Goal: Information Seeking & Learning: Learn about a topic

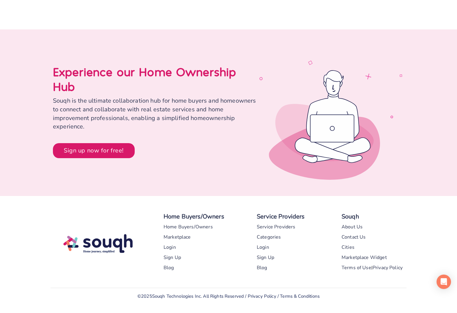
scroll to position [2752, 0]
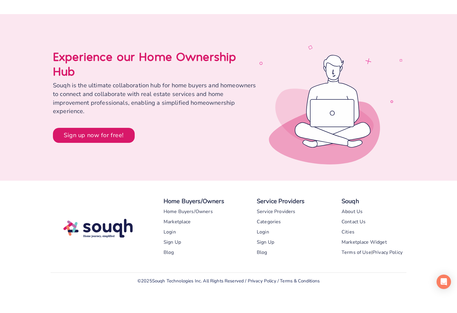
click at [180, 223] on div "Marketplace" at bounding box center [176, 222] width 27 height 10
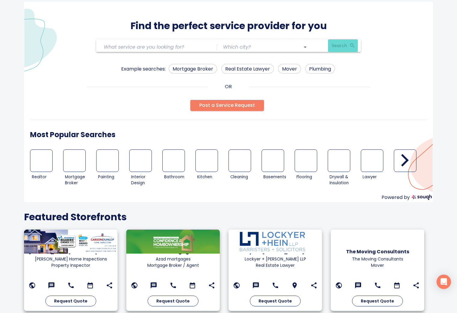
scroll to position [41, 0]
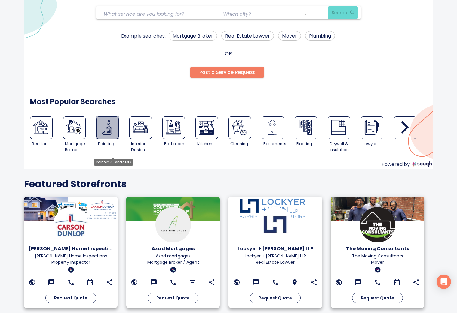
click at [111, 129] on img at bounding box center [106, 127] width 15 height 15
type input "Painters & Decorators"
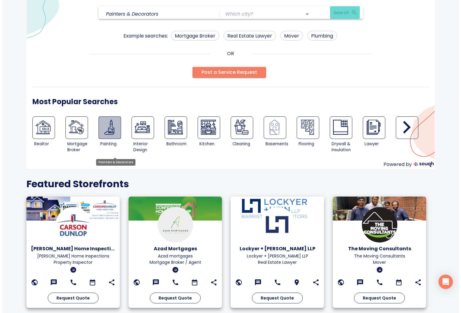
scroll to position [0, 0]
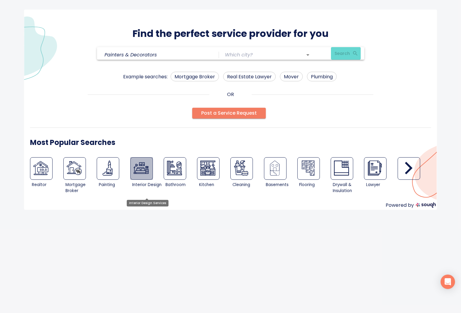
click at [142, 167] on img at bounding box center [141, 168] width 15 height 15
type input "Interior Design Services"
click at [248, 54] on input "text" at bounding box center [260, 54] width 70 height 9
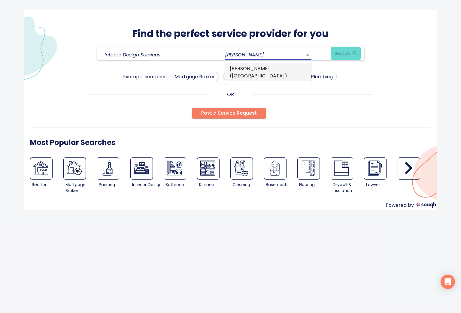
click at [265, 68] on li "vaughan (Ontario)" at bounding box center [268, 72] width 87 height 18
type input "vaughan (Ontario)"
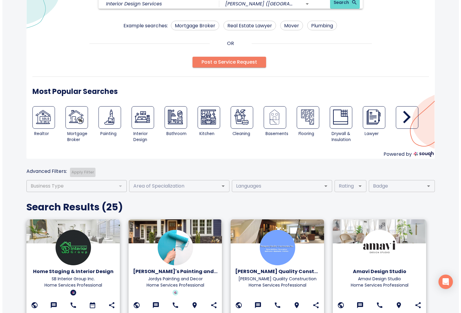
scroll to position [51, 0]
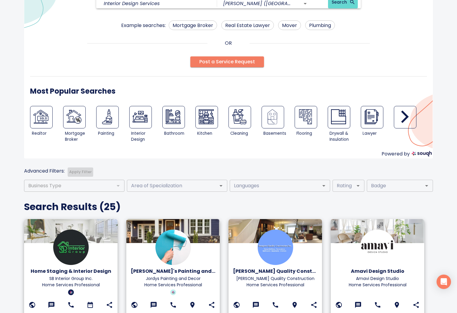
click at [208, 123] on img at bounding box center [206, 116] width 15 height 15
type input "Kitchen Remodeling"
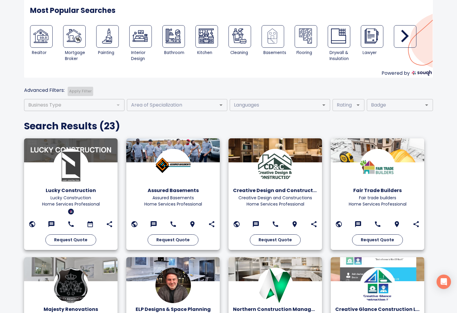
scroll to position [146, 0]
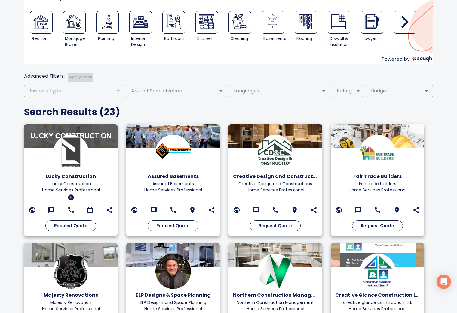
click at [73, 145] on img at bounding box center [70, 152] width 35 height 35
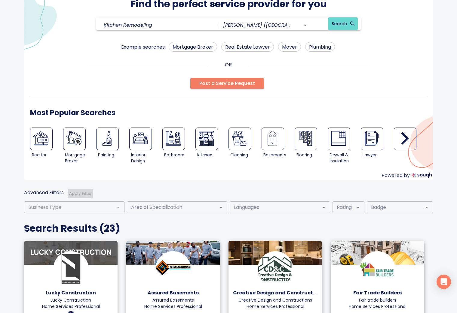
scroll to position [0, 0]
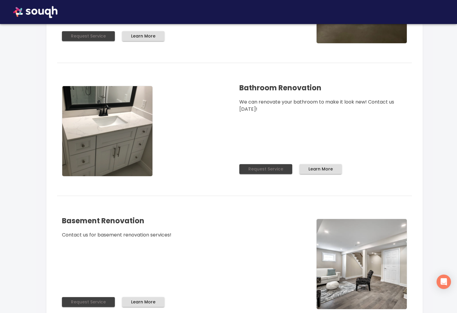
scroll to position [639, 0]
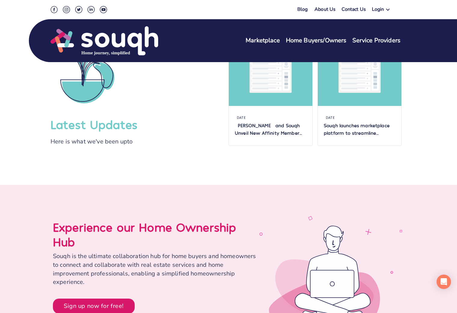
scroll to position [2547, 0]
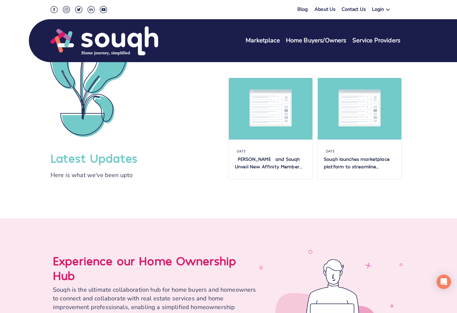
click at [96, 38] on img at bounding box center [104, 41] width 108 height 31
click at [319, 9] on link "About Us" at bounding box center [324, 10] width 21 height 9
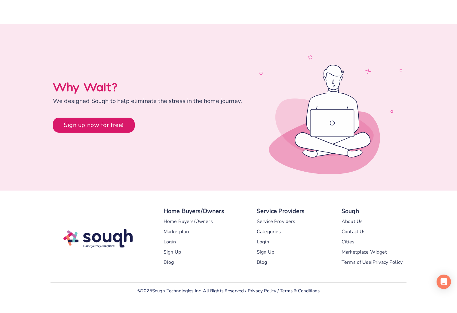
scroll to position [1283, 0]
click at [376, 247] on div "Marketplace Widget" at bounding box center [363, 252] width 45 height 10
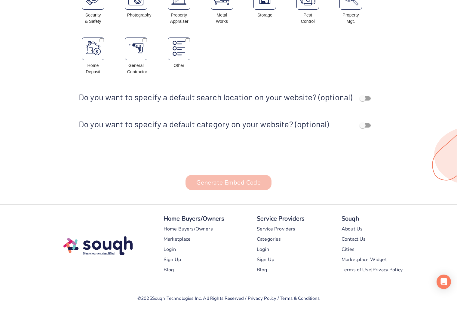
scroll to position [425, 0]
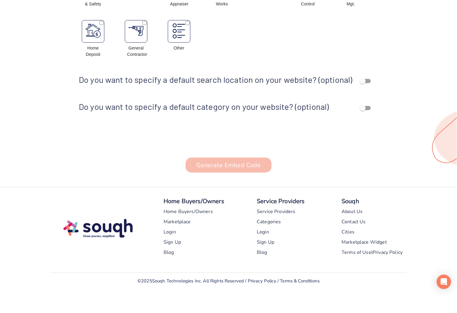
click at [284, 212] on div "Service Providers" at bounding box center [276, 212] width 39 height 10
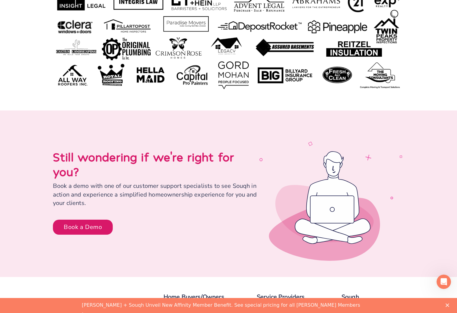
scroll to position [2923, 0]
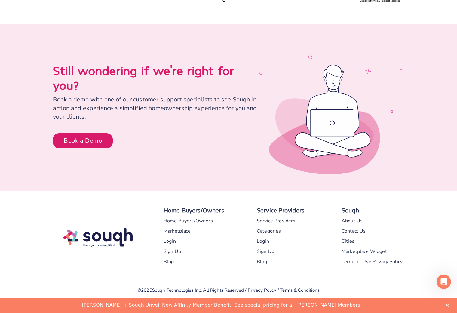
click at [193, 216] on div "Home Buyers/Owners" at bounding box center [187, 221] width 49 height 10
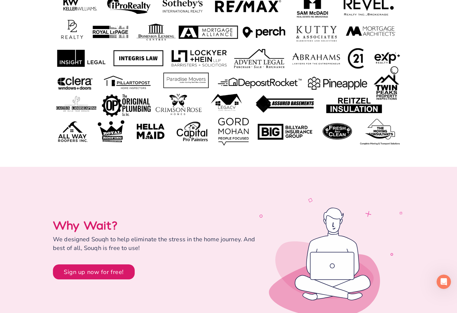
scroll to position [1795, 0]
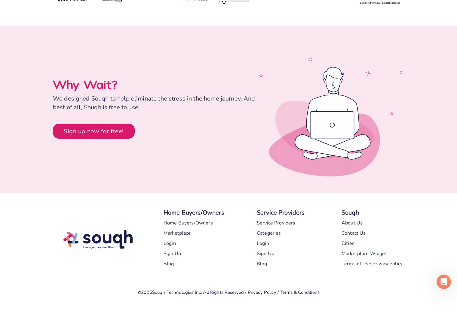
click at [173, 259] on div "Blog" at bounding box center [168, 264] width 11 height 10
click at [358, 218] on div "About Us" at bounding box center [351, 223] width 21 height 10
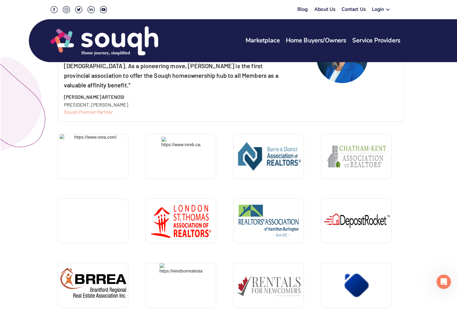
scroll to position [391, 0]
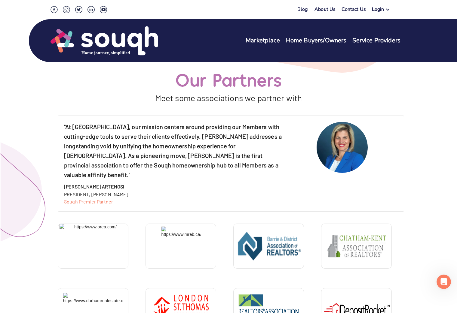
click at [268, 38] on link "Marketplace" at bounding box center [262, 40] width 34 height 9
click at [381, 42] on link "Service Providers" at bounding box center [376, 40] width 48 height 9
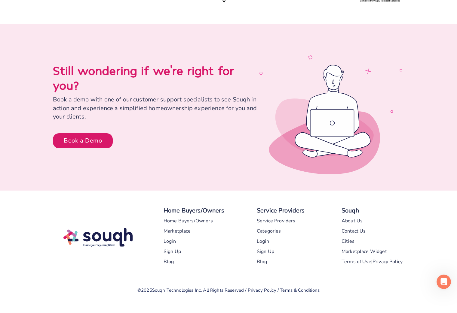
scroll to position [2923, 0]
click at [169, 257] on div "Blog" at bounding box center [168, 262] width 11 height 10
